Goal: Download file/media

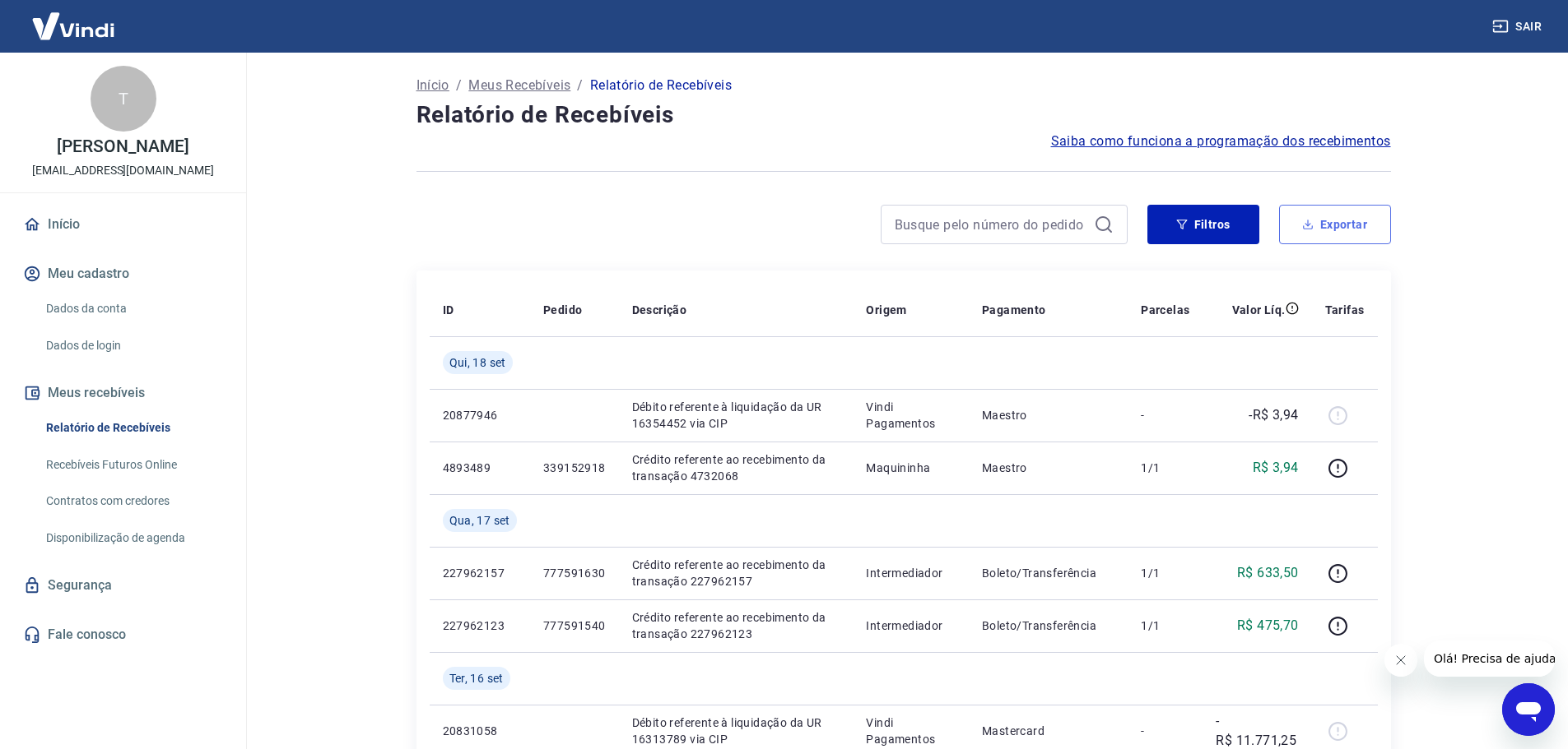
click at [1334, 218] on button "Exportar" at bounding box center [1334, 225] width 112 height 39
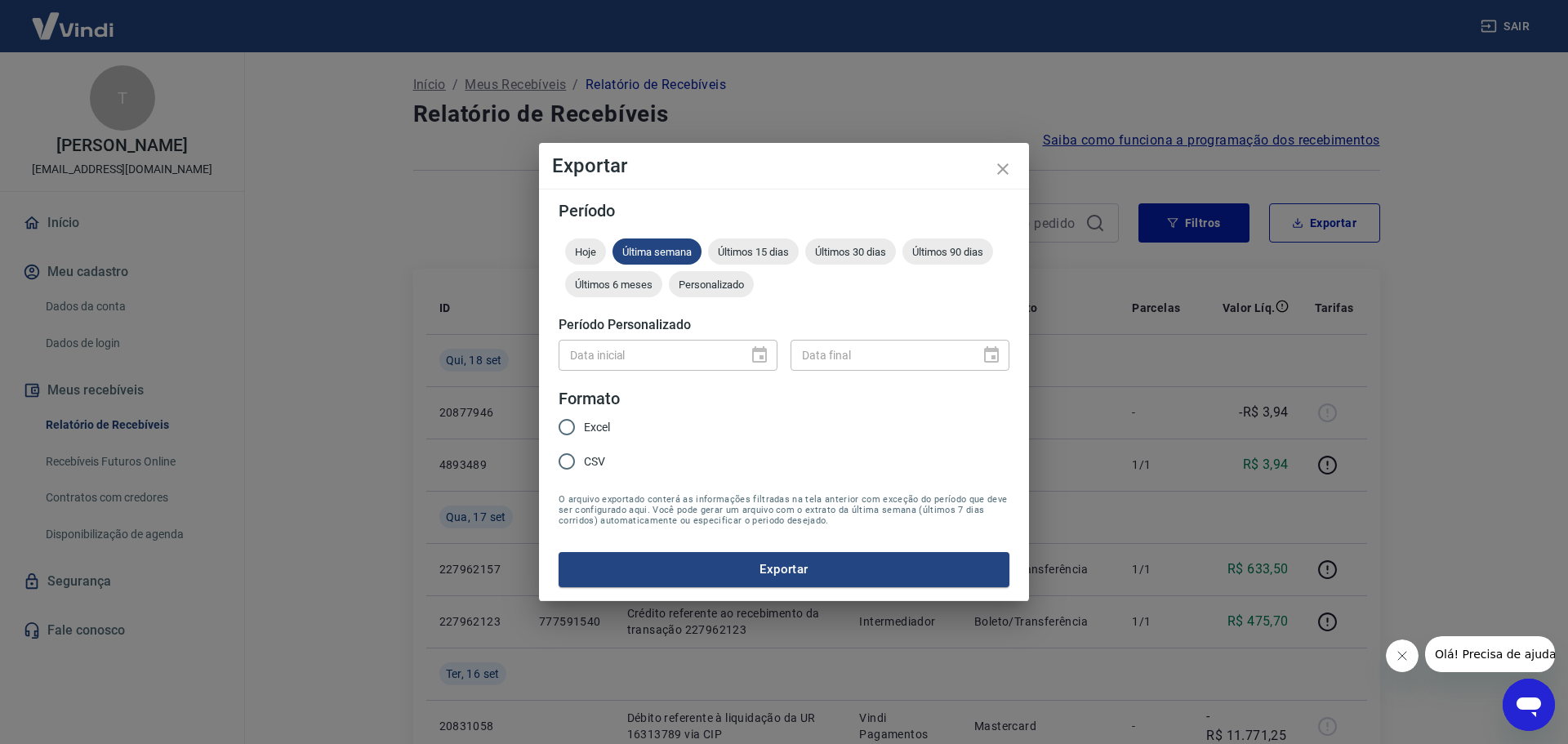
click at [600, 421] on span "Excel" at bounding box center [597, 428] width 26 height 17
click at [584, 421] on input "Excel" at bounding box center [566, 427] width 34 height 34
radio input "true"
click at [761, 357] on div "Data inicial" at bounding box center [668, 355] width 219 height 31
click at [604, 253] on span "Hoje" at bounding box center [586, 252] width 41 height 12
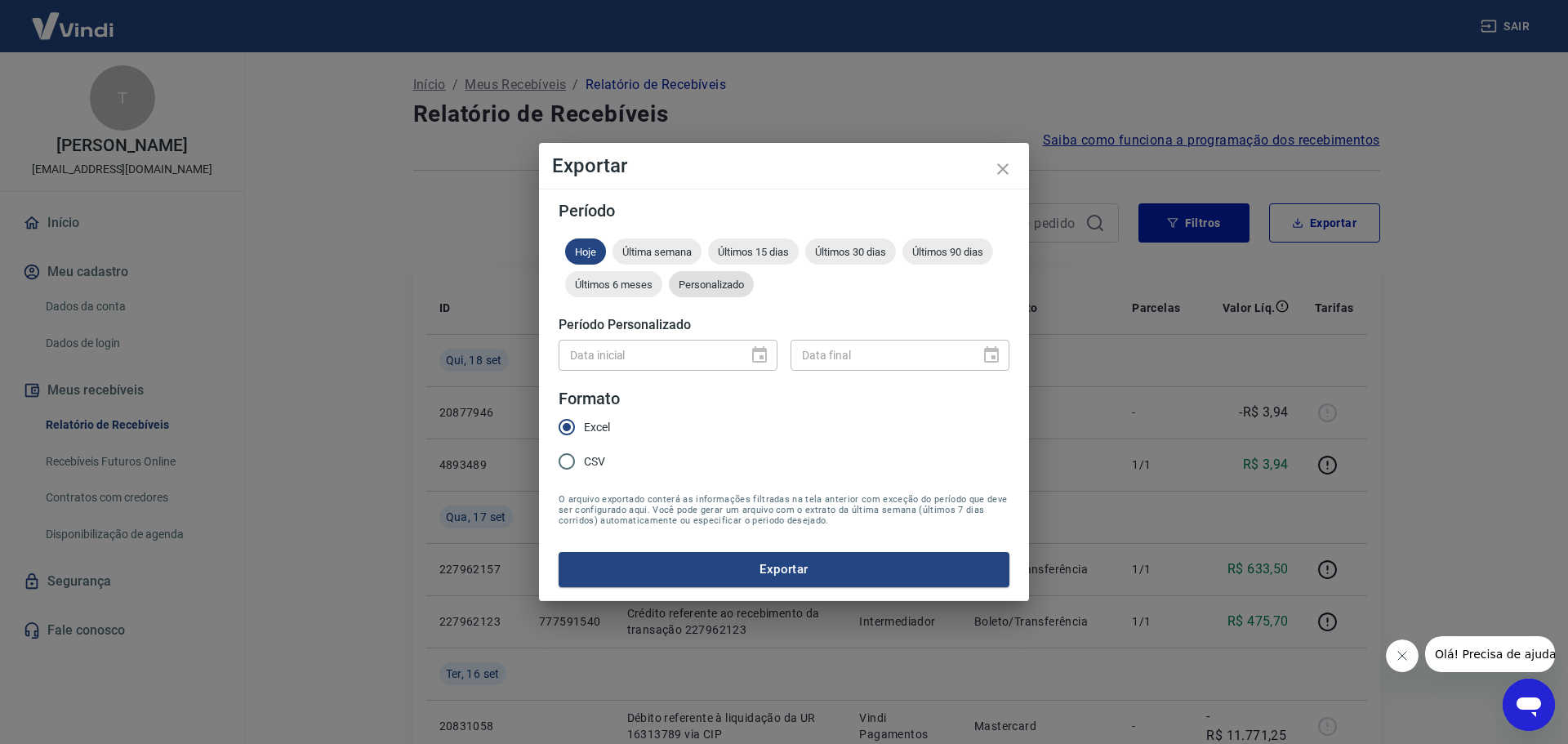
click at [691, 287] on span "Personalizado" at bounding box center [711, 285] width 85 height 12
click at [689, 353] on input "Data inicial" at bounding box center [648, 355] width 178 height 31
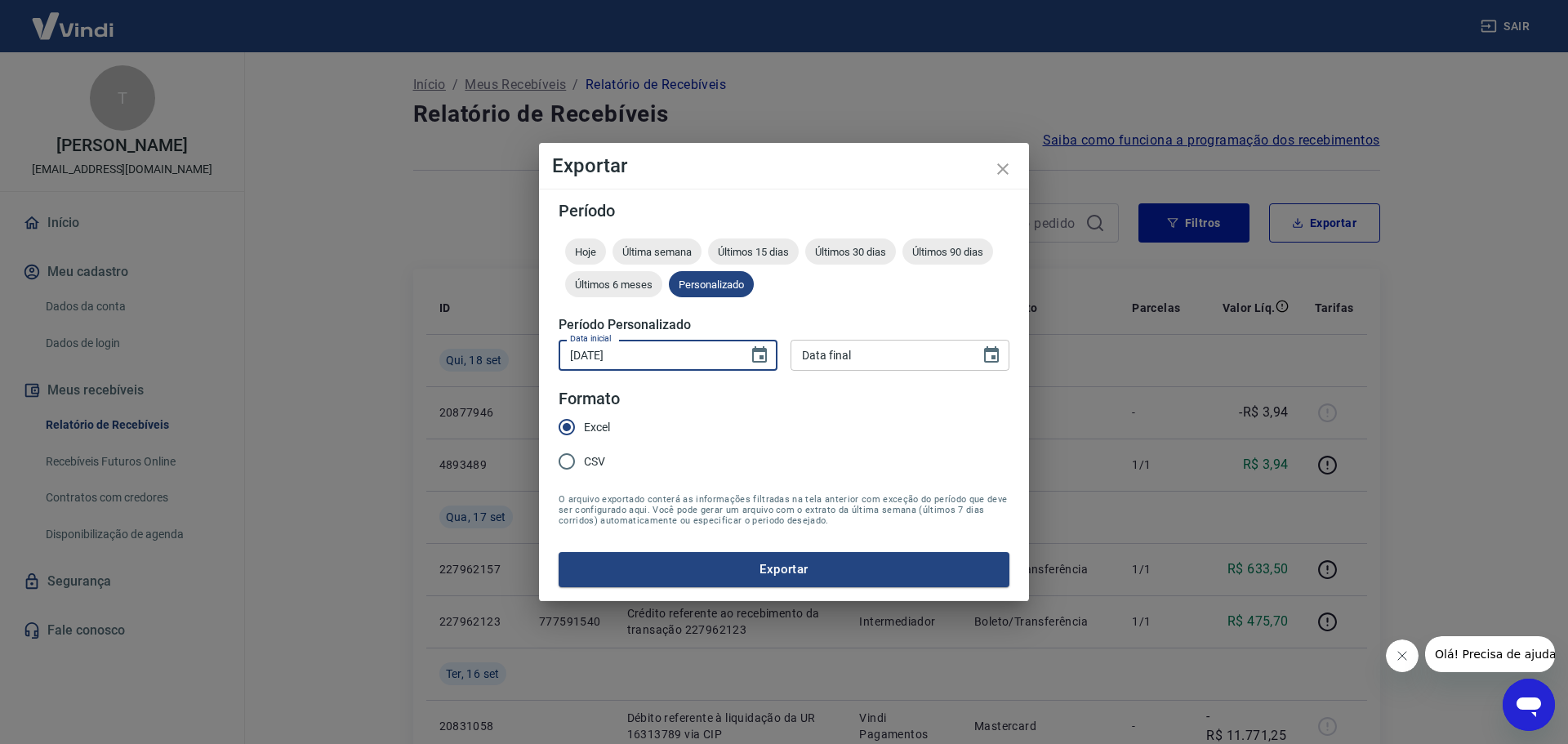
type input "[DATE]"
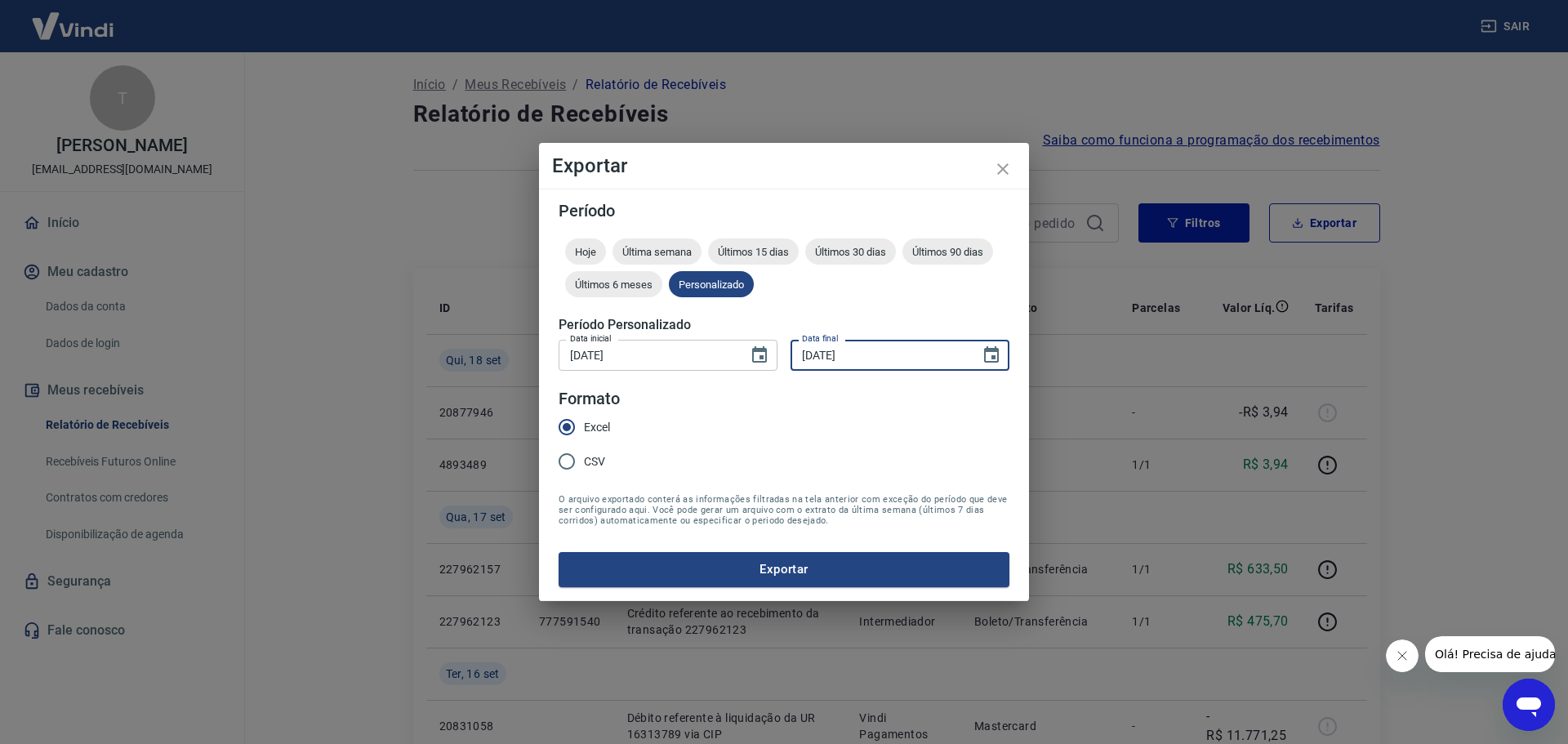
type input "[DATE]"
click at [761, 561] on button "Exportar" at bounding box center [784, 569] width 451 height 34
